Goal: Task Accomplishment & Management: Manage account settings

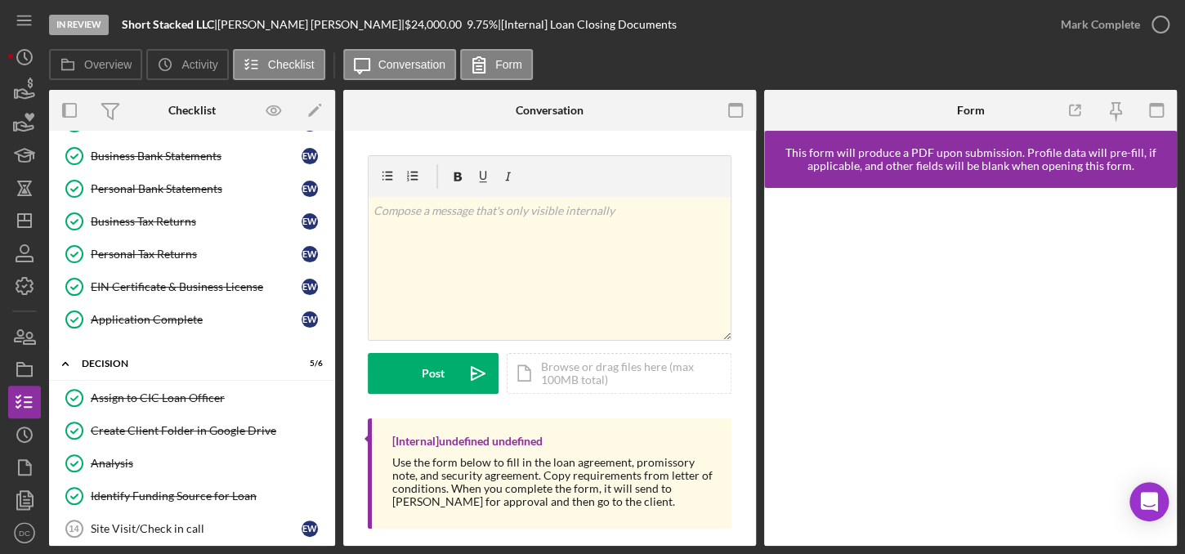
scroll to position [160, 0]
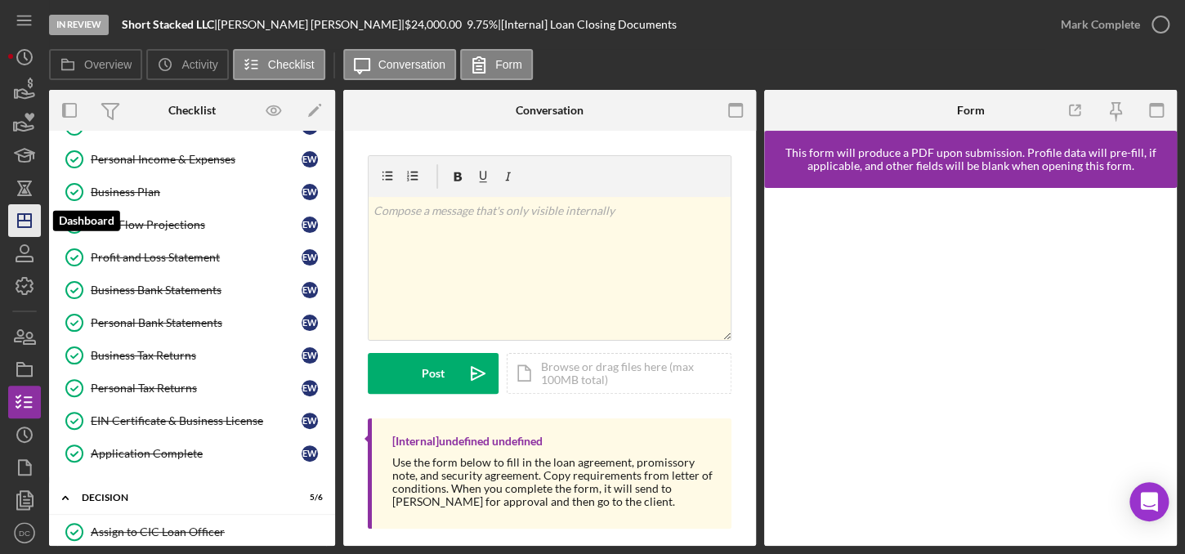
click at [26, 227] on polygon "button" at bounding box center [24, 220] width 13 height 13
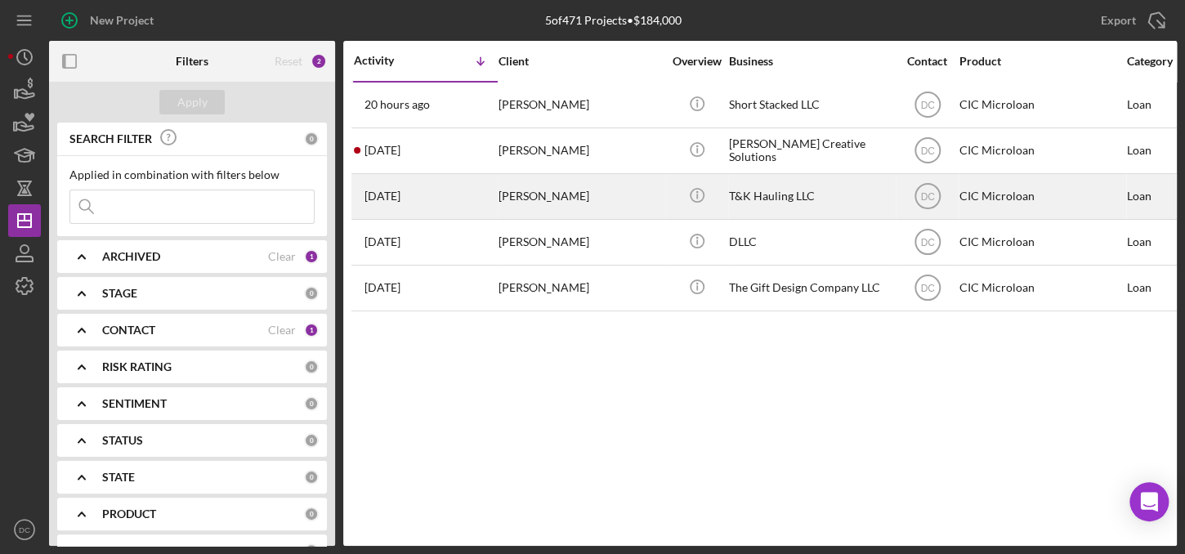
click at [531, 203] on div "[PERSON_NAME]" at bounding box center [579, 196] width 163 height 43
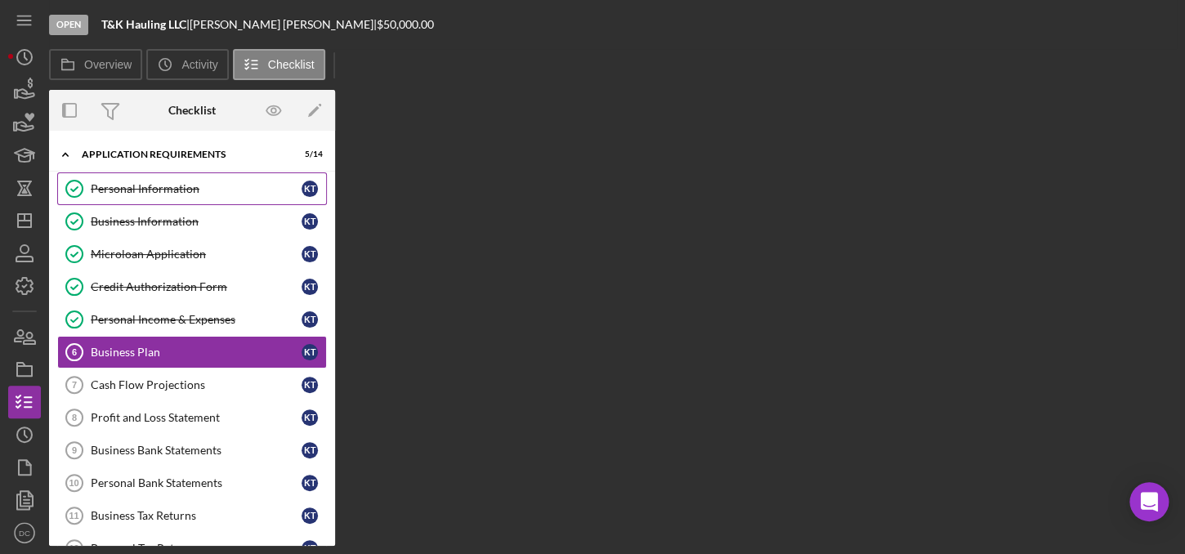
scroll to position [11, 0]
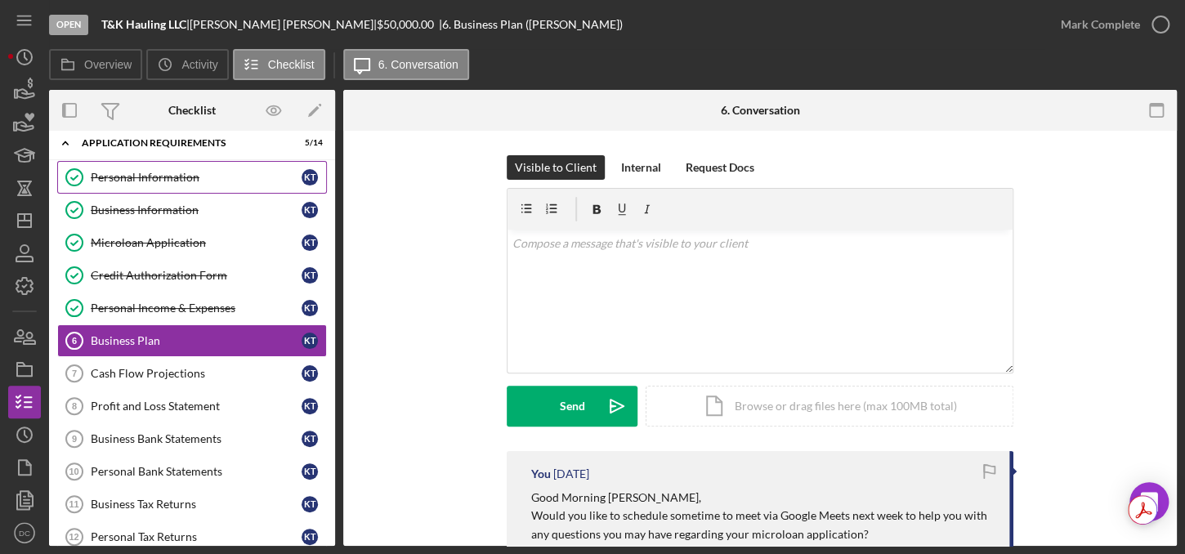
click at [153, 181] on div "Personal Information" at bounding box center [196, 177] width 211 height 13
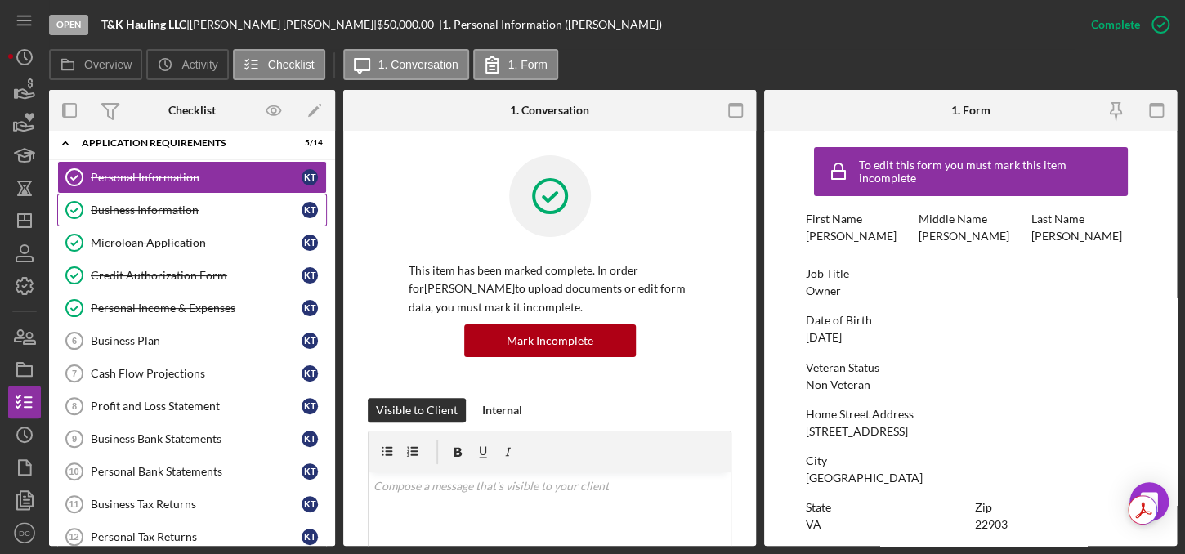
click at [157, 203] on div "Business Information" at bounding box center [196, 209] width 211 height 13
